Goal: Task Accomplishment & Management: Manage account settings

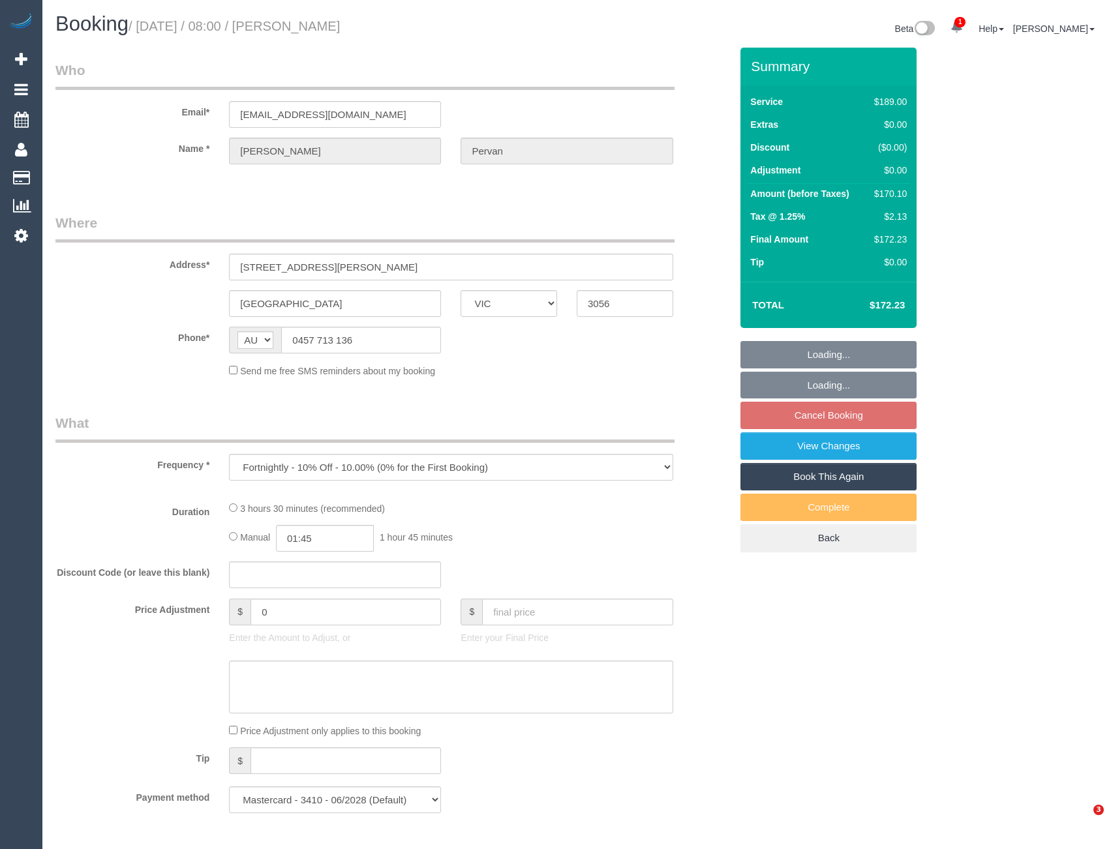
select select "VIC"
select select "number:27"
select select "number:16"
select select "number:19"
select select "number:24"
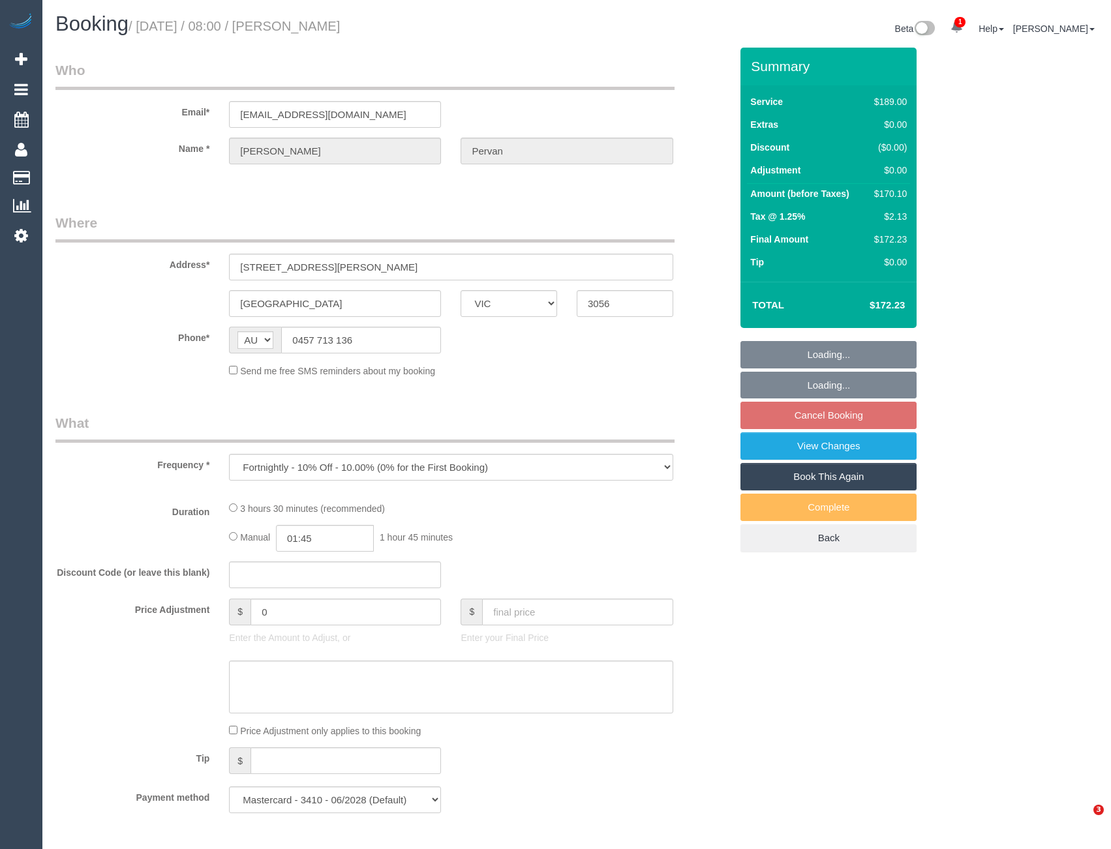
select select "number:34"
select select "number:26"
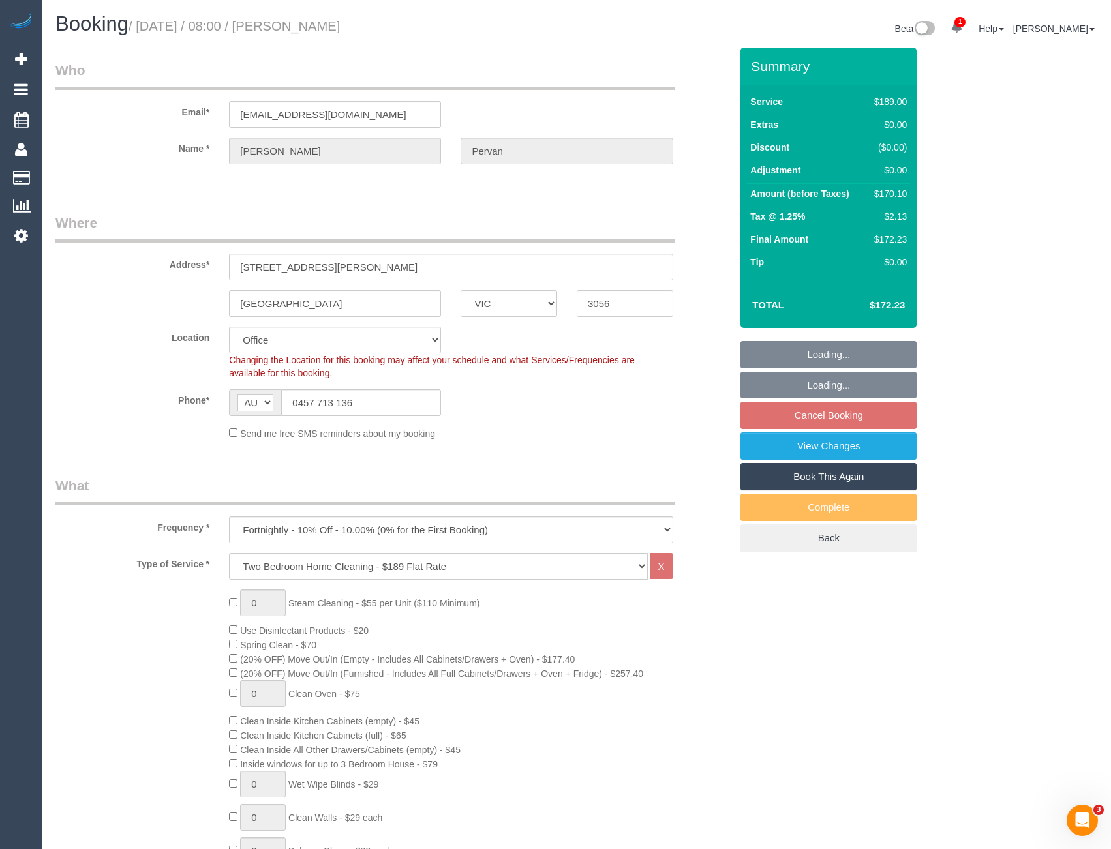
select select "object:798"
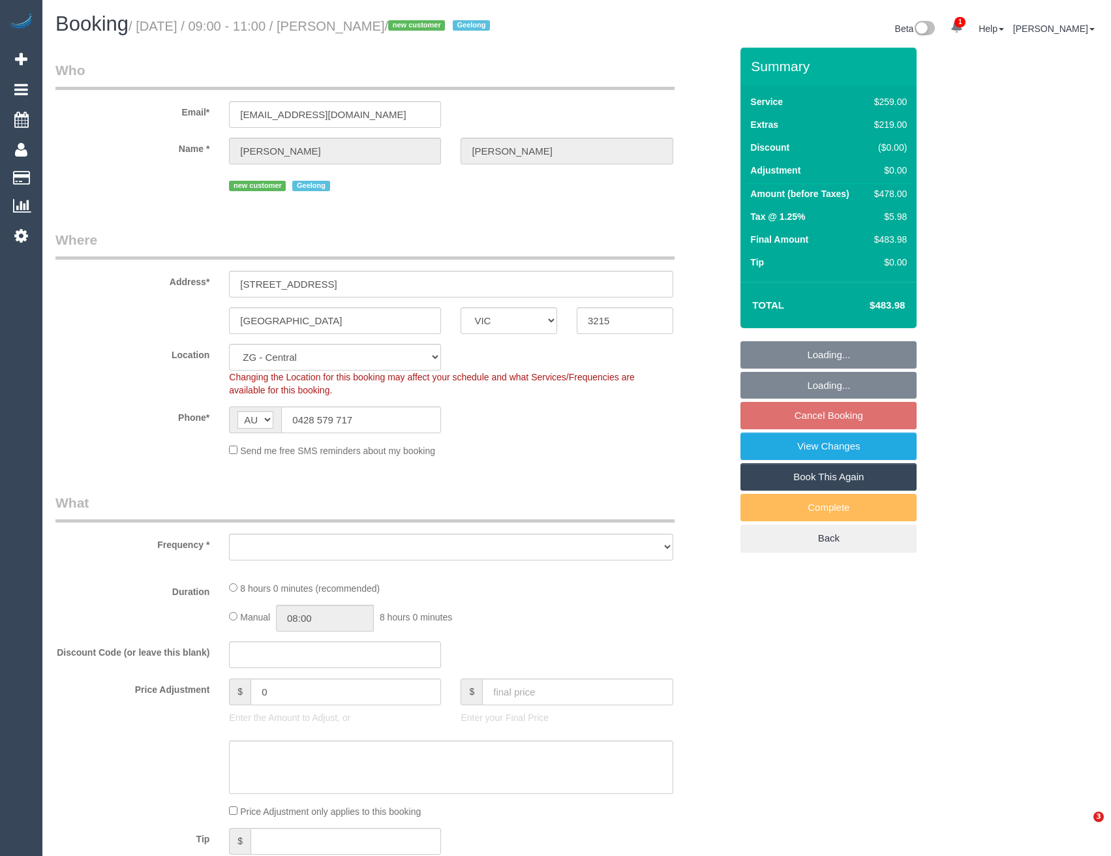
select select "VIC"
select select "spot1"
select select "number:27"
select select "number:14"
select select "number:19"
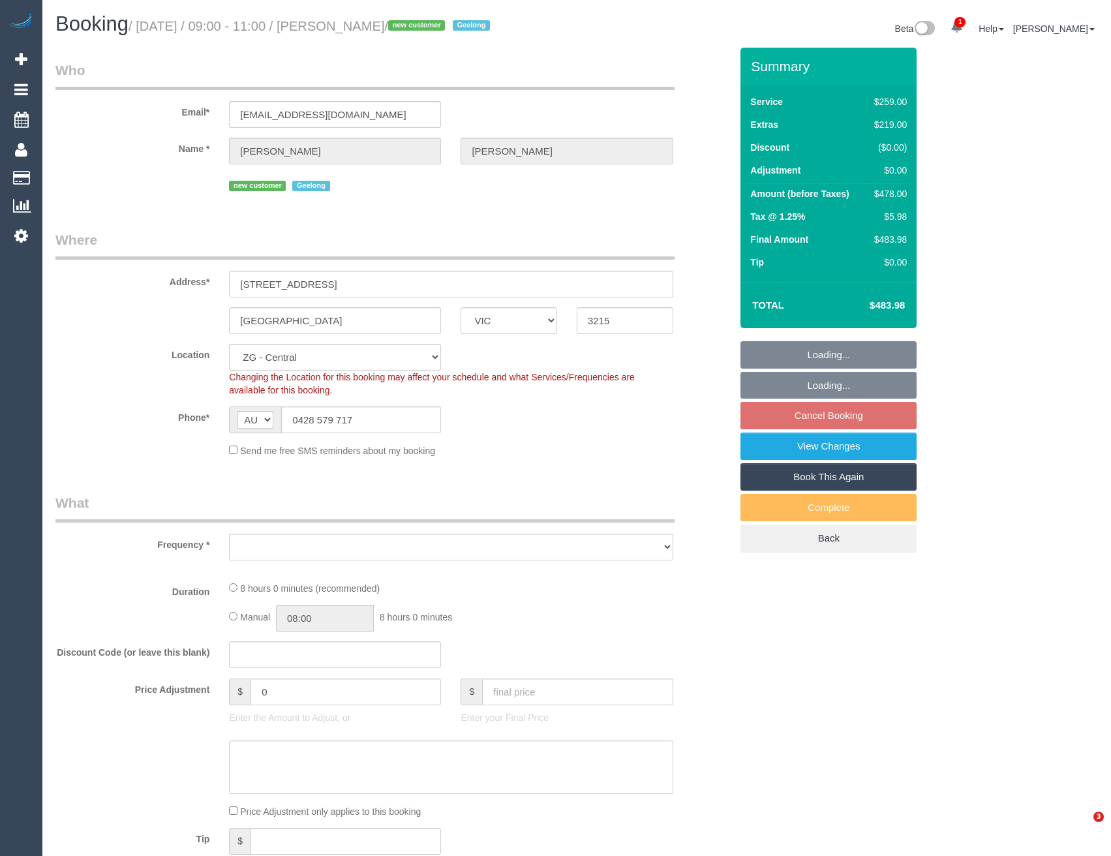
select select "number:22"
select select "number:26"
select select "object:794"
select select "string:stripe-pm_1S4u5F2GScqysDRVbCHwj5aI"
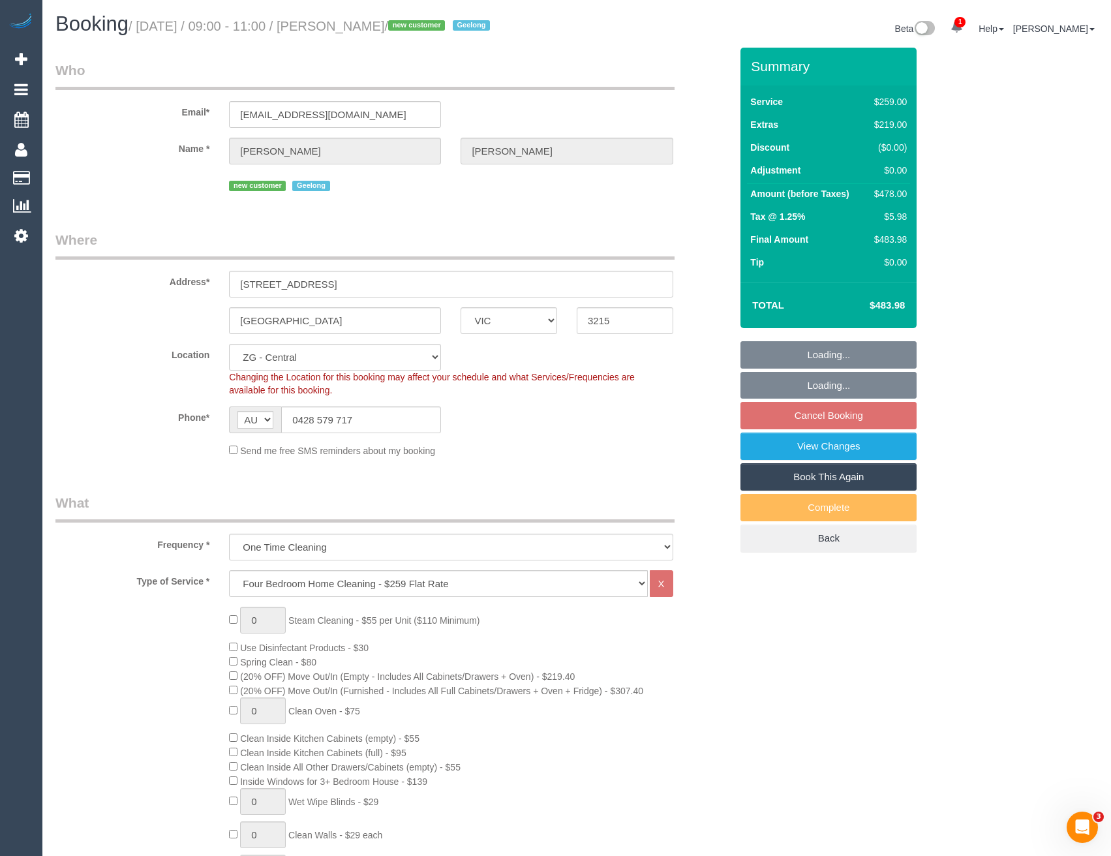
select select "object:895"
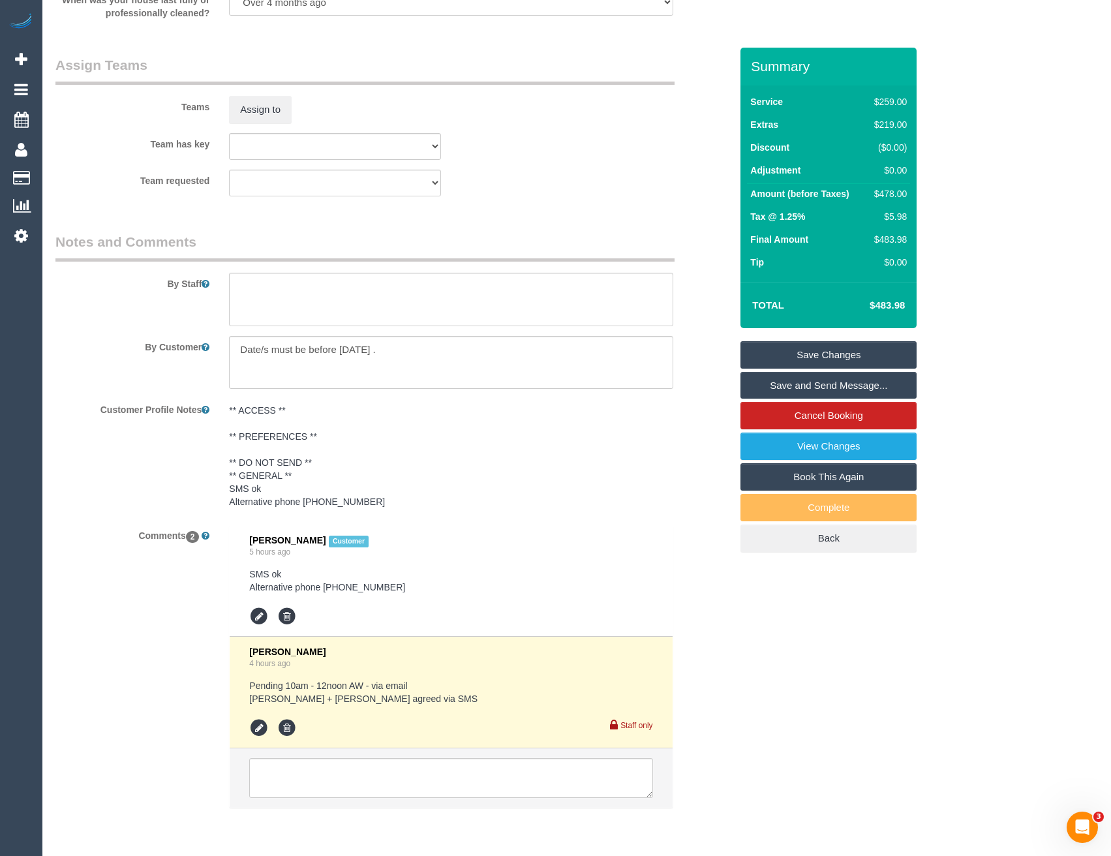
scroll to position [2003, 0]
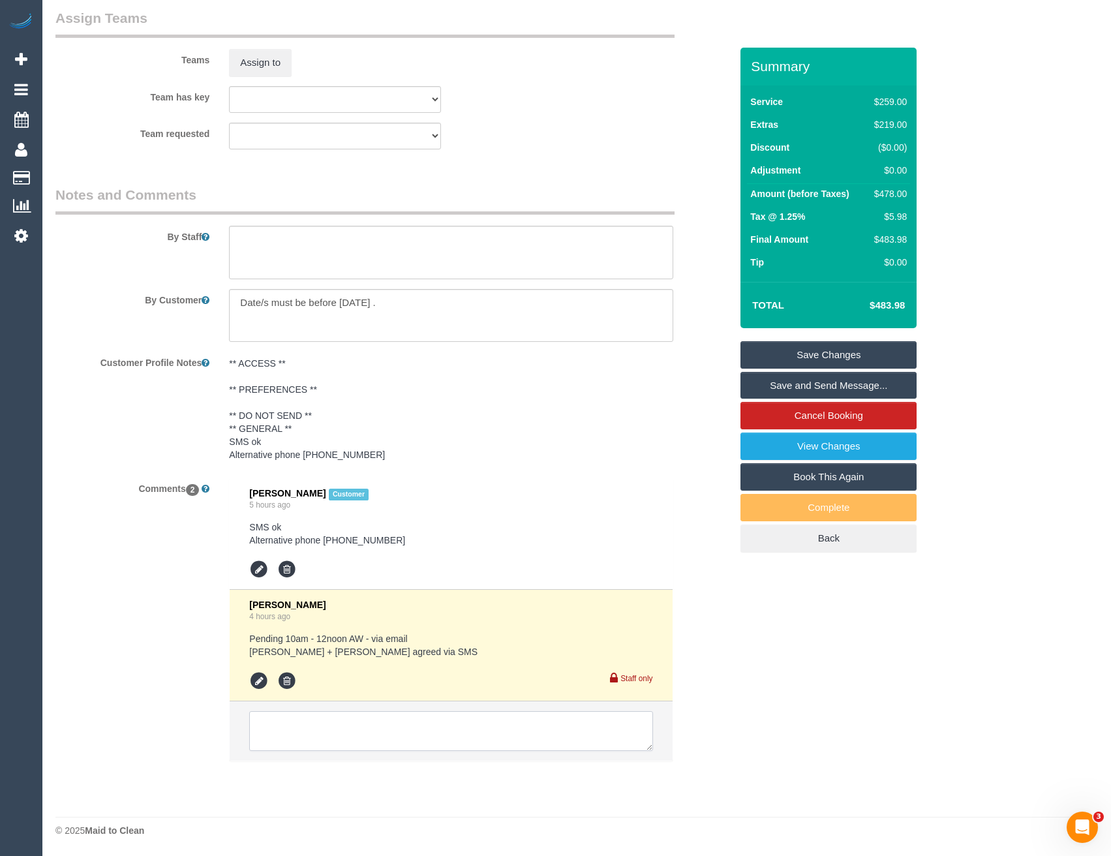
click at [366, 730] on textarea at bounding box center [450, 731] width 403 height 40
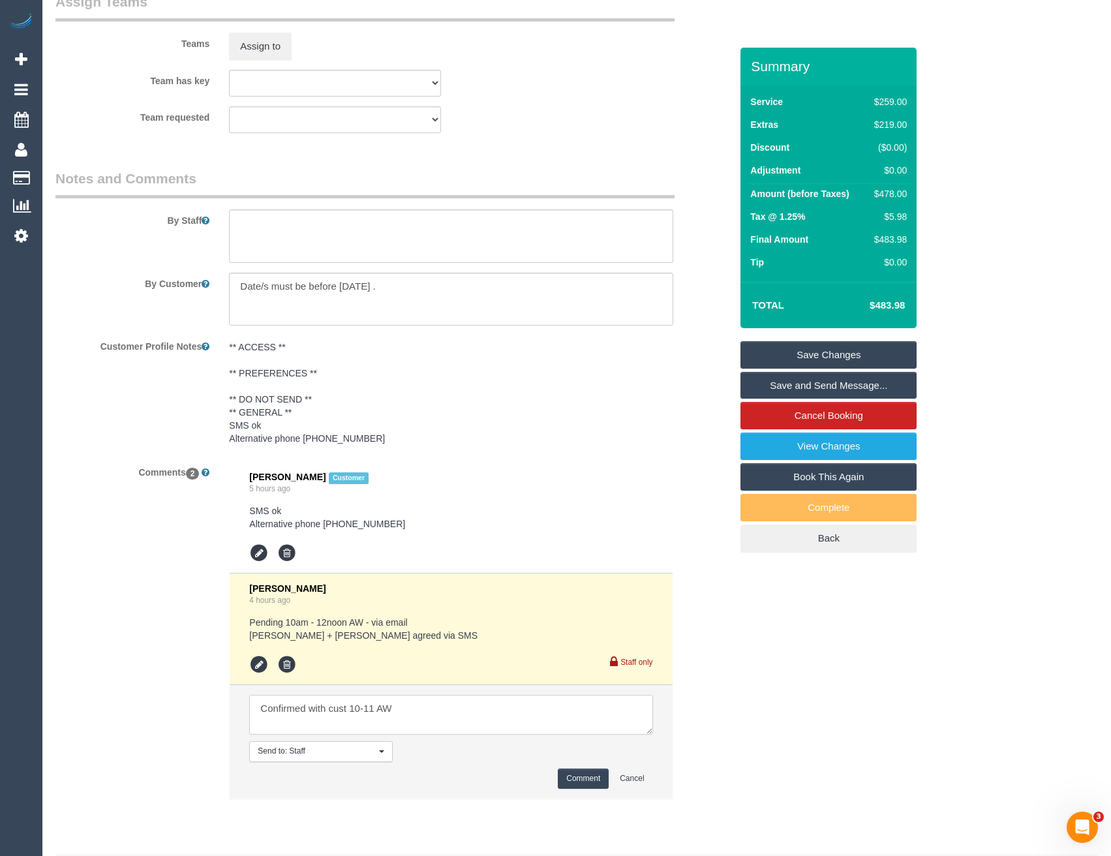
type textarea "Confirmed with cust 10-11 AW"
click at [573, 789] on button "Comment" at bounding box center [583, 778] width 51 height 20
